Goal: Task Accomplishment & Management: Manage account settings

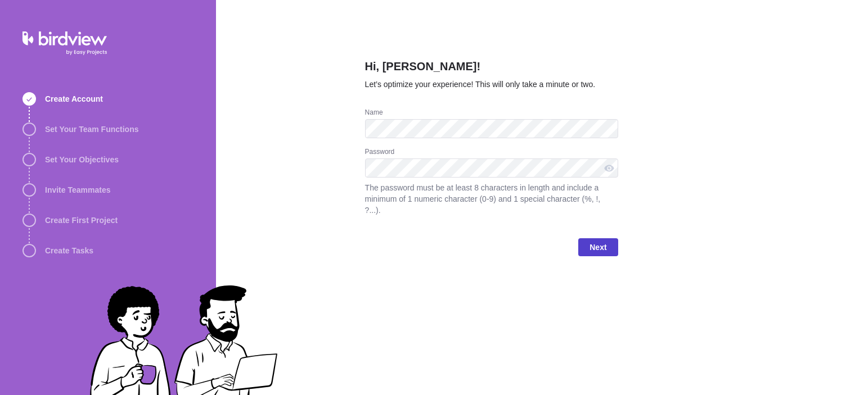
click at [593, 241] on span "Next" at bounding box center [598, 248] width 17 height 14
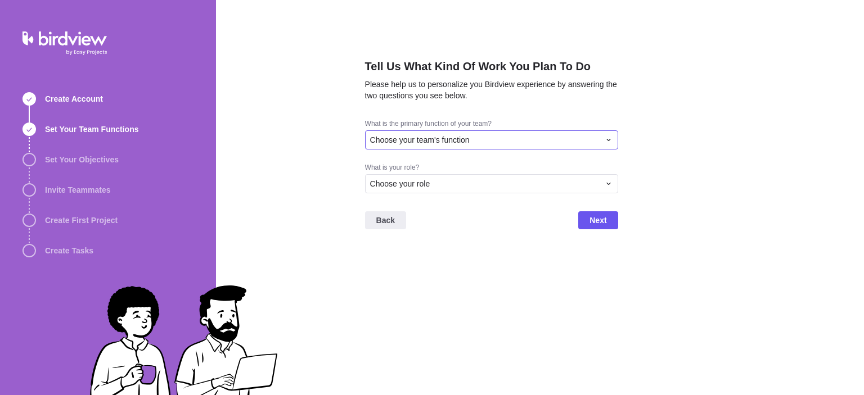
click at [433, 146] on div "Choose your team's function" at bounding box center [491, 140] width 253 height 19
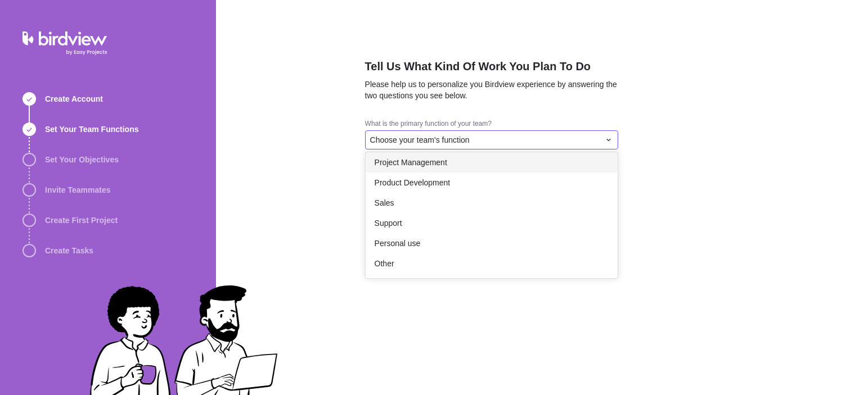
click at [423, 169] on div "Project Management" at bounding box center [492, 162] width 252 height 20
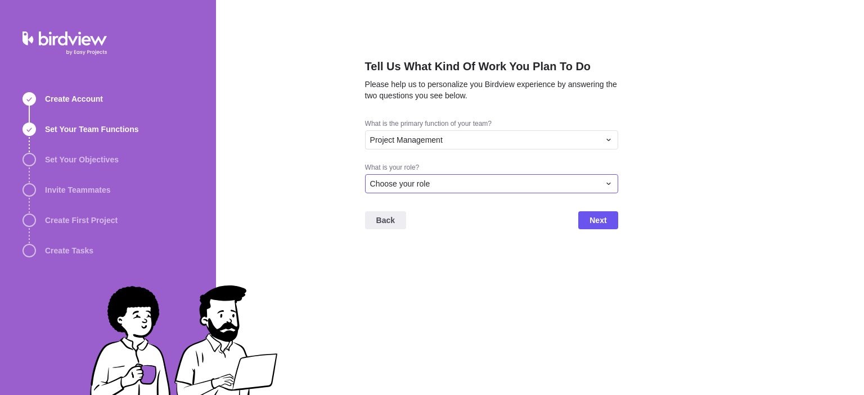
click at [417, 177] on div "Choose your role" at bounding box center [491, 183] width 253 height 19
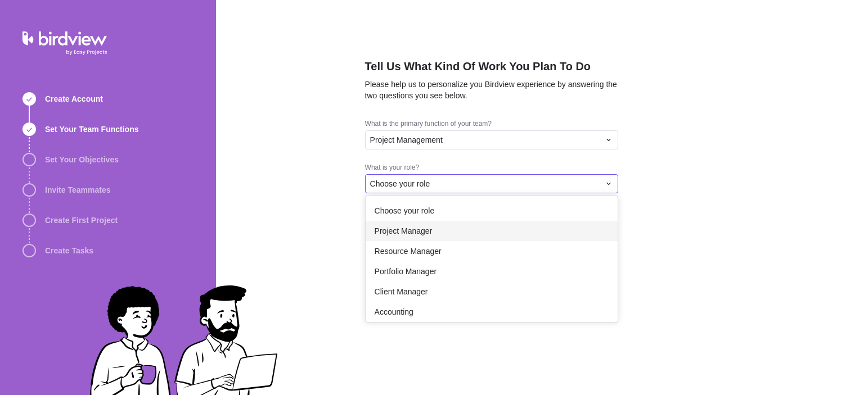
click at [420, 235] on span "Project Manager" at bounding box center [404, 231] width 58 height 11
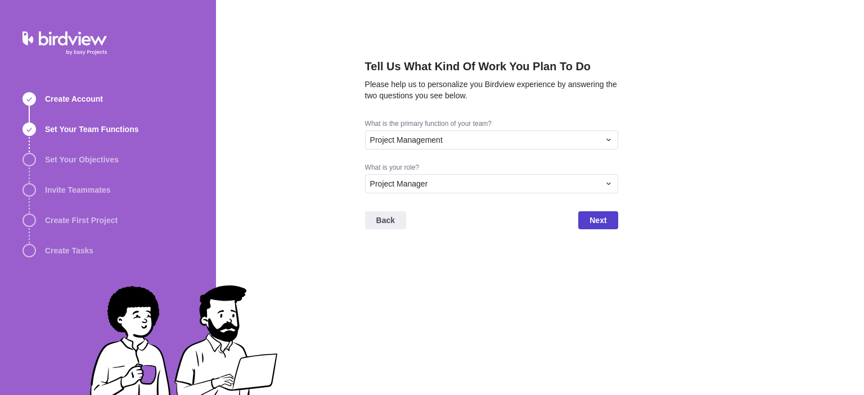
click at [605, 229] on span "Next" at bounding box center [597, 221] width 39 height 18
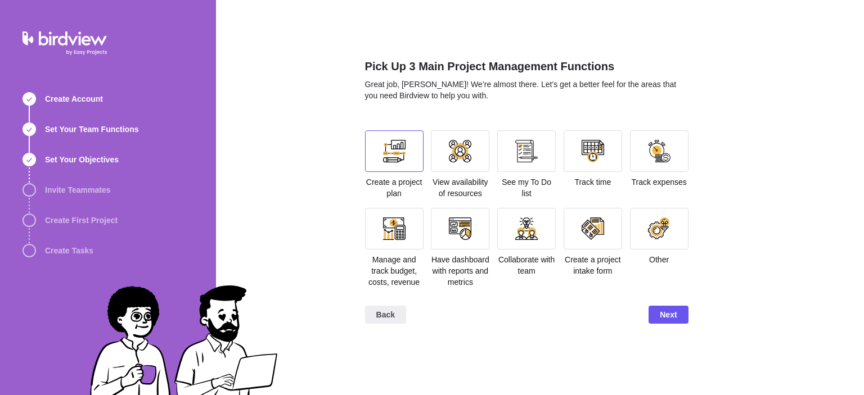
click at [406, 152] on div at bounding box center [394, 152] width 59 height 42
click at [411, 242] on div at bounding box center [394, 229] width 59 height 42
click at [464, 240] on div at bounding box center [460, 229] width 23 height 23
click at [609, 152] on div at bounding box center [593, 152] width 59 height 42
click at [670, 312] on span "Next" at bounding box center [668, 315] width 17 height 14
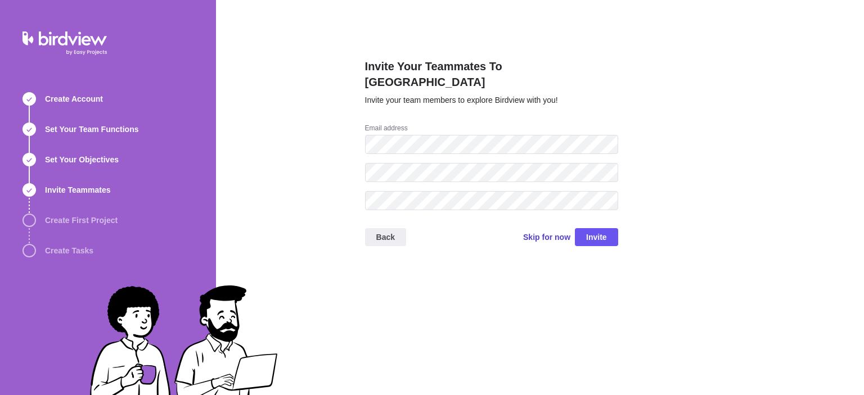
click at [548, 232] on span "Skip for now" at bounding box center [546, 237] width 47 height 11
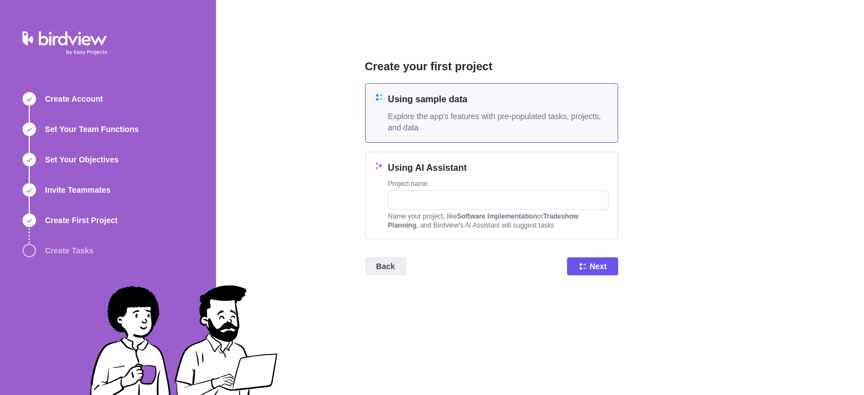
click at [451, 102] on h4 "Using sample data" at bounding box center [498, 100] width 221 height 14
click at [596, 264] on span "Next" at bounding box center [598, 267] width 17 height 14
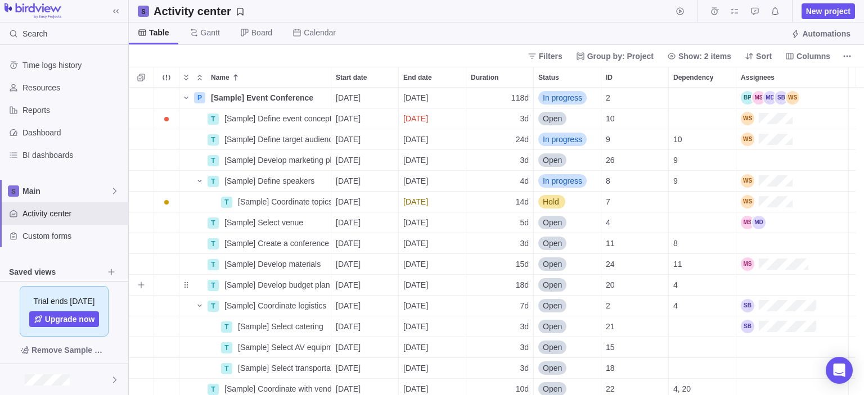
scroll to position [299, 727]
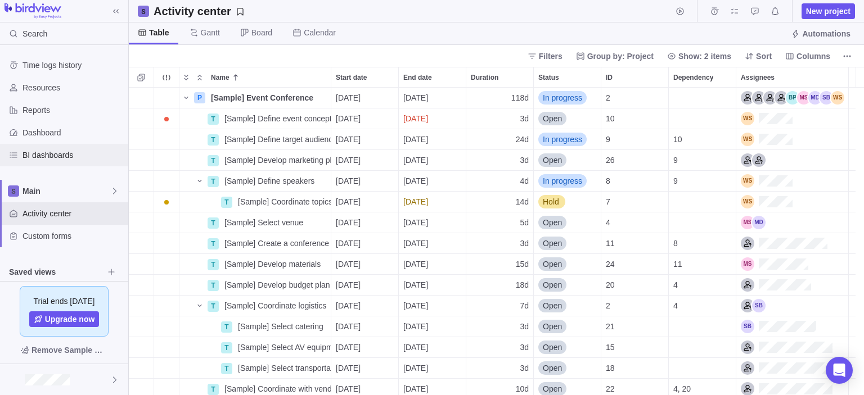
click at [47, 150] on span "BI dashboards" at bounding box center [73, 155] width 101 height 11
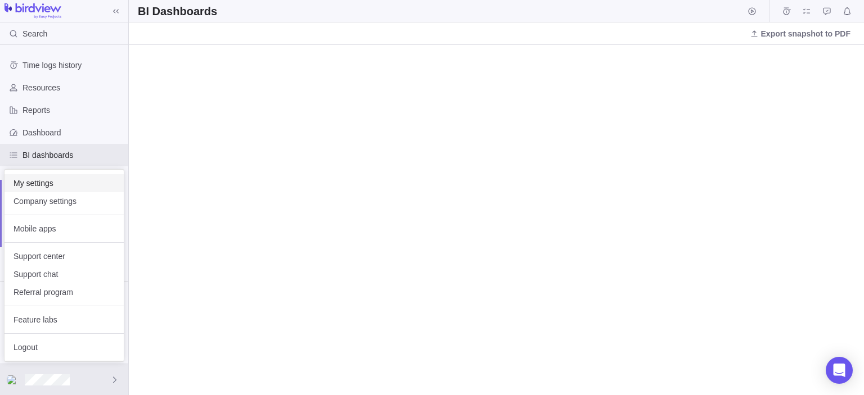
click at [33, 186] on span "My settings" at bounding box center [64, 183] width 101 height 11
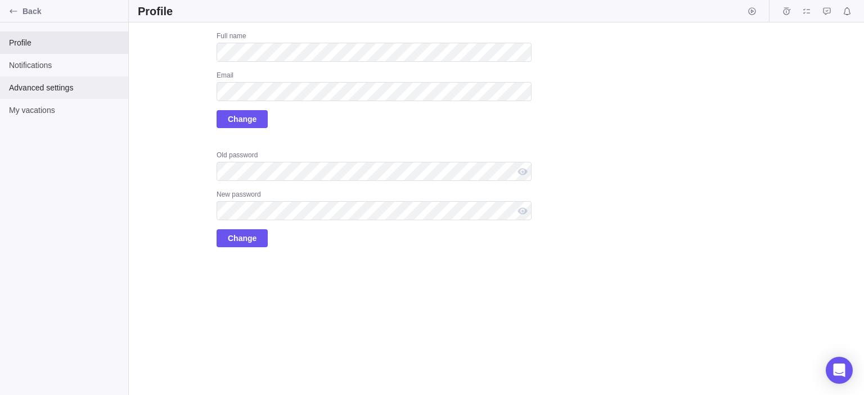
click at [44, 85] on span "Advanced settings" at bounding box center [64, 87] width 110 height 11
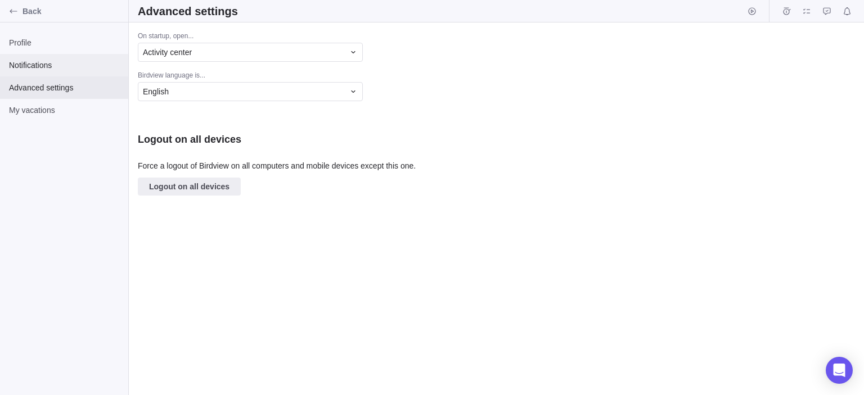
click at [39, 69] on span "Notifications" at bounding box center [64, 65] width 110 height 11
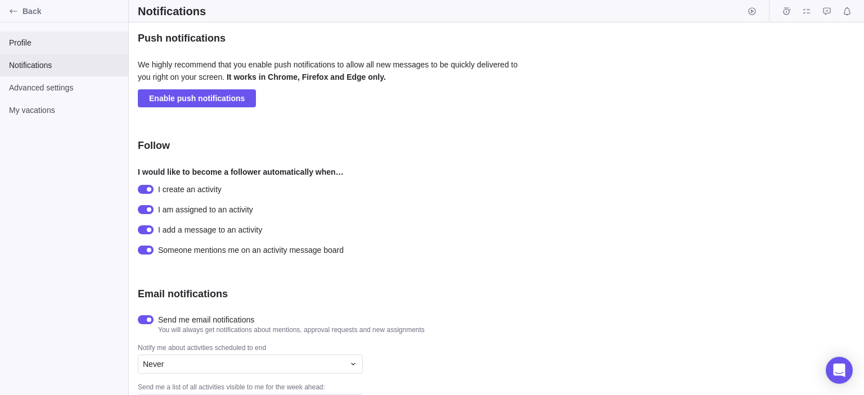
click at [19, 37] on span "Profile" at bounding box center [64, 42] width 110 height 11
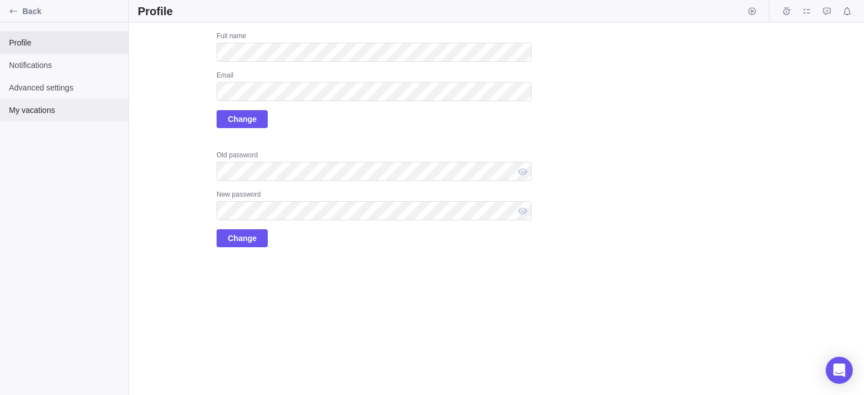
click at [33, 112] on span "My vacations" at bounding box center [64, 110] width 110 height 11
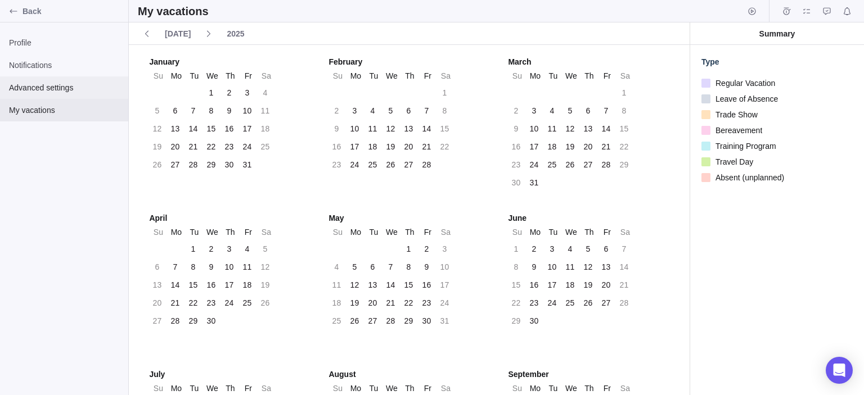
click at [30, 89] on span "Advanced settings" at bounding box center [64, 87] width 110 height 11
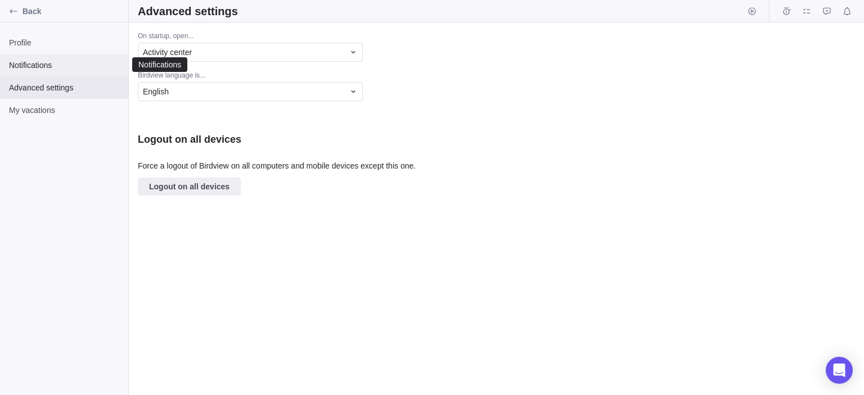
click at [34, 71] on div "Notifications" at bounding box center [64, 65] width 128 height 23
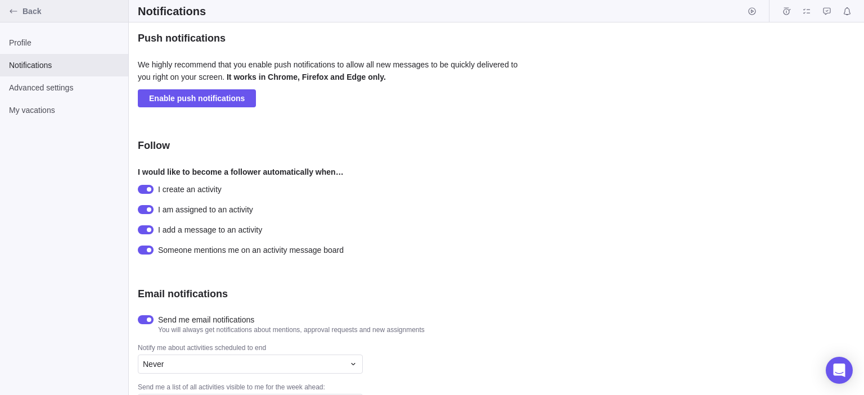
click at [14, 10] on icon "Back" at bounding box center [13, 11] width 9 height 9
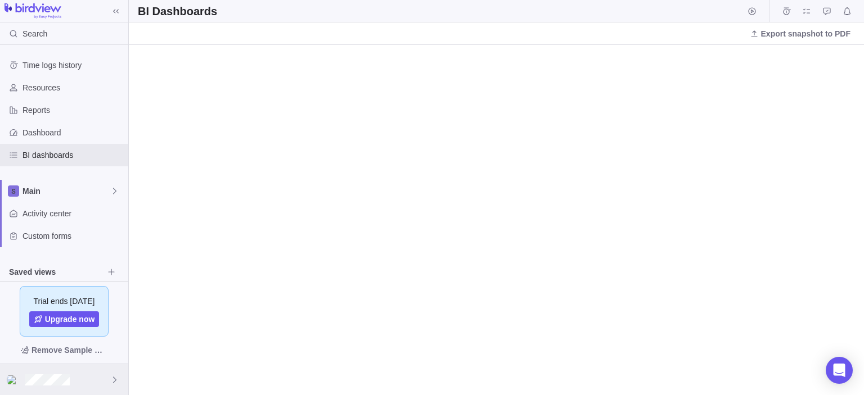
click at [74, 374] on div at bounding box center [64, 380] width 128 height 31
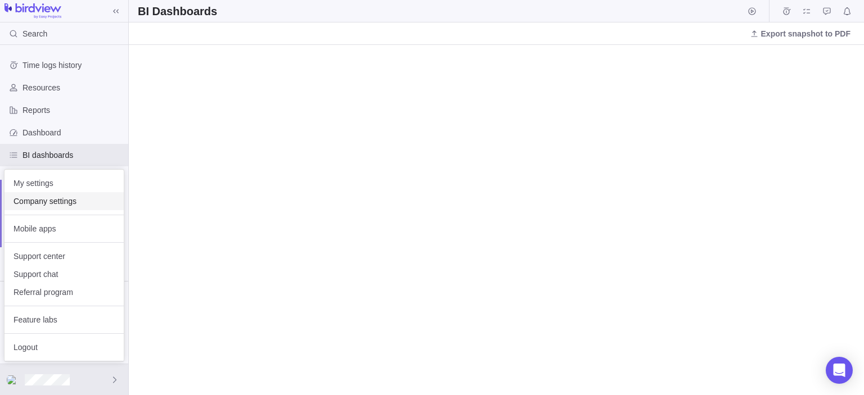
click at [29, 200] on span "Company settings" at bounding box center [64, 201] width 101 height 11
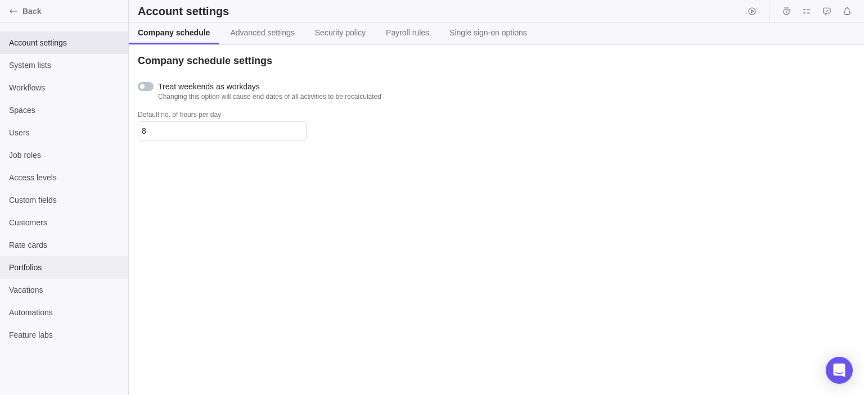
click at [34, 272] on span "Portfolios" at bounding box center [64, 267] width 110 height 11
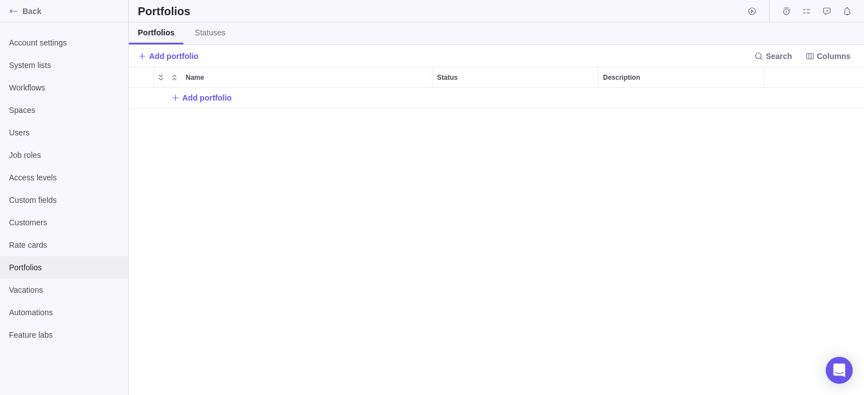
scroll to position [299, 727]
click at [33, 13] on span "Back" at bounding box center [73, 11] width 101 height 11
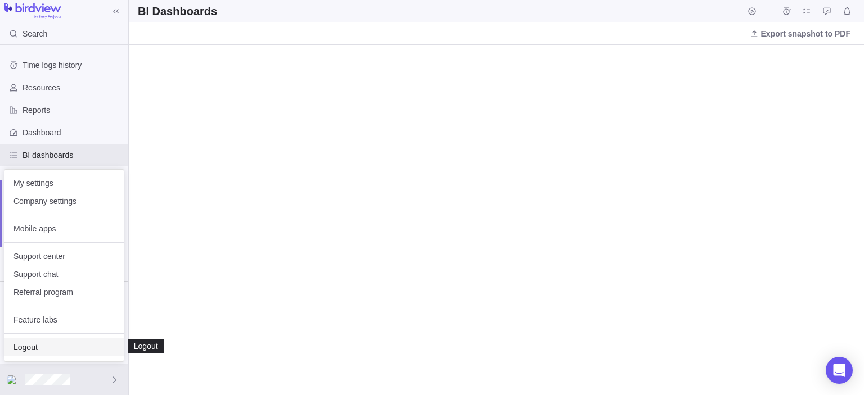
click at [33, 348] on span "Logout" at bounding box center [64, 347] width 101 height 11
